Goal: Check status: Check status

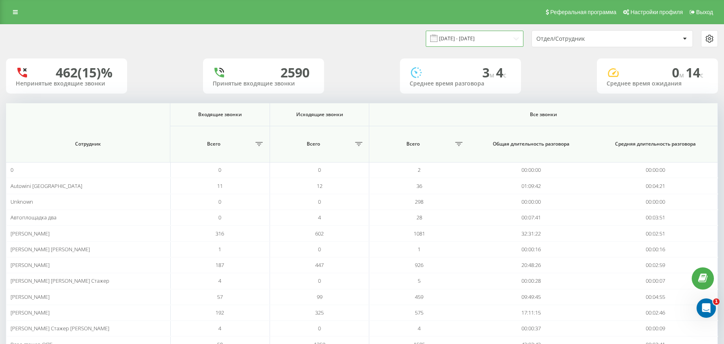
click at [461, 42] on input "20.07.2025 - 20.08.2025" at bounding box center [475, 39] width 98 height 16
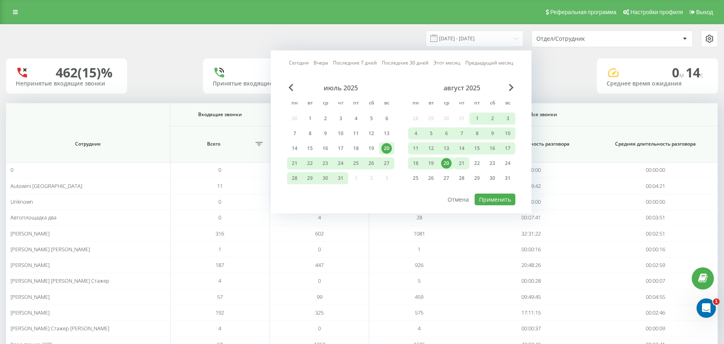
click at [459, 161] on div "21" at bounding box center [462, 163] width 10 height 10
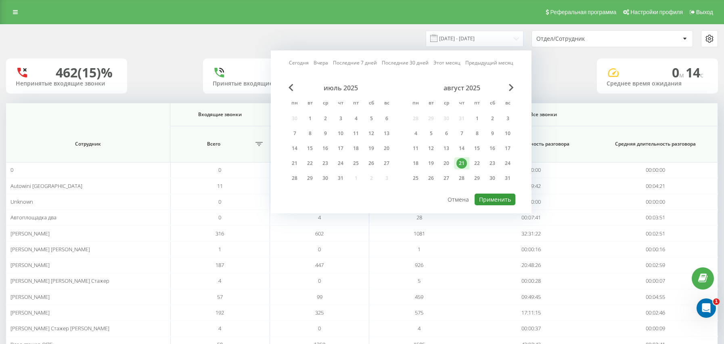
click at [491, 200] on button "Применить" at bounding box center [495, 200] width 41 height 12
type input "[DATE] - [DATE]"
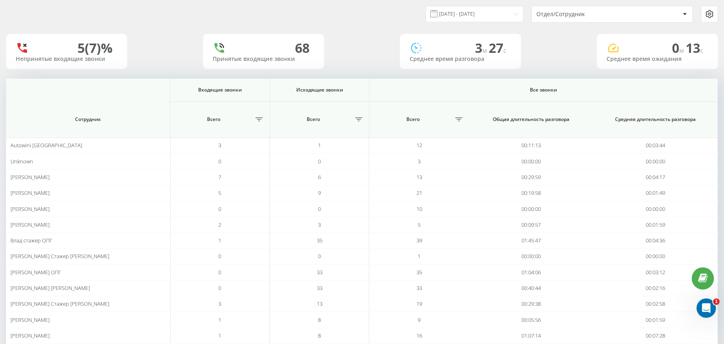
scroll to position [31, 0]
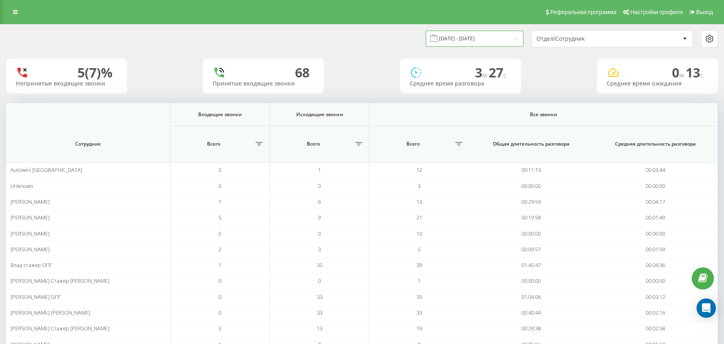
click at [488, 41] on input "[DATE] - [DATE]" at bounding box center [475, 39] width 98 height 16
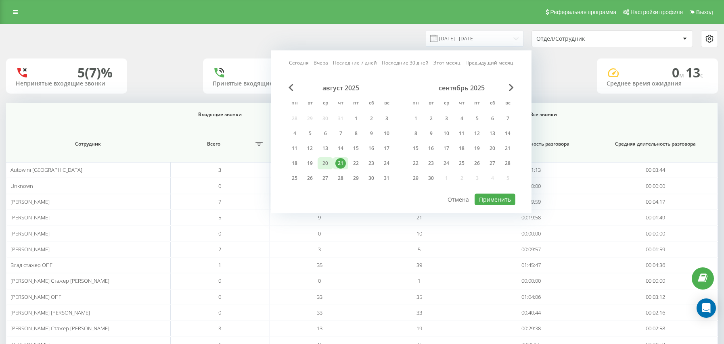
click at [327, 167] on div "20" at bounding box center [325, 163] width 10 height 10
click at [485, 199] on button "Применить" at bounding box center [495, 200] width 41 height 12
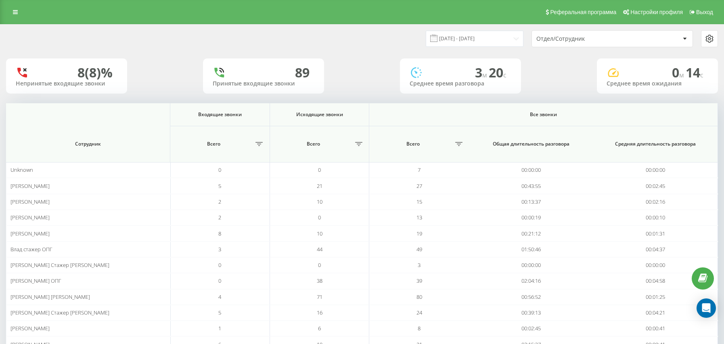
click at [478, 47] on div "[DATE] - [DATE] Отдел/Сотрудник" at bounding box center [540, 38] width 356 height 17
click at [480, 42] on input "[DATE] - [DATE]" at bounding box center [475, 39] width 98 height 16
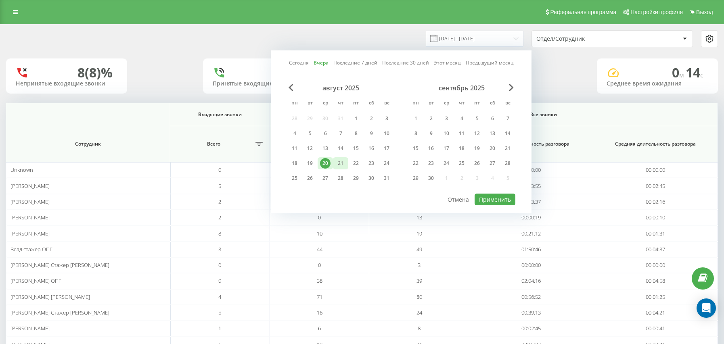
click at [338, 162] on div "21" at bounding box center [340, 163] width 10 height 10
click at [497, 199] on button "Применить" at bounding box center [495, 200] width 41 height 12
type input "[DATE] - [DATE]"
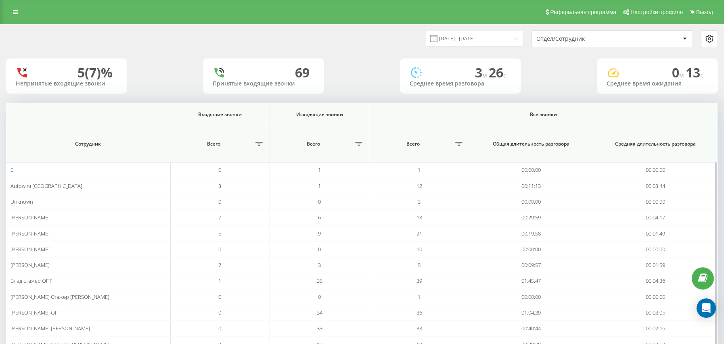
scroll to position [270, 0]
